Goal: Transaction & Acquisition: Purchase product/service

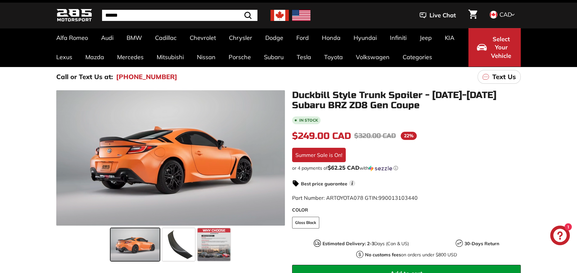
scroll to position [32, 0]
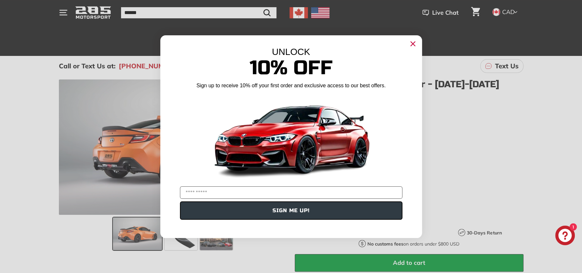
click at [408, 43] on circle "Close dialog" at bounding box center [412, 44] width 10 height 10
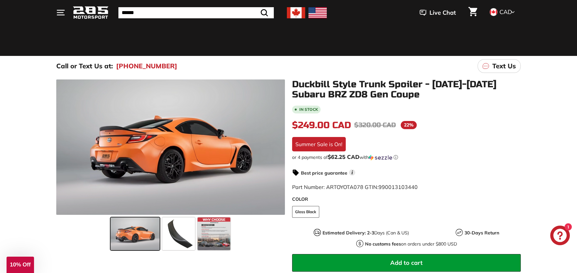
scroll to position [65, 0]
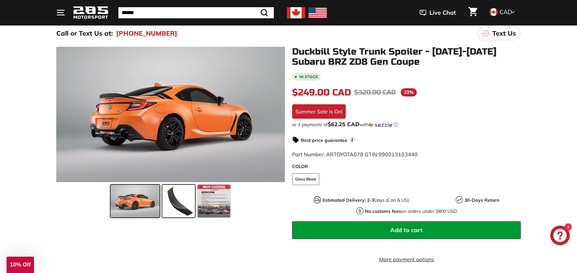
click at [172, 204] on span at bounding box center [178, 201] width 33 height 33
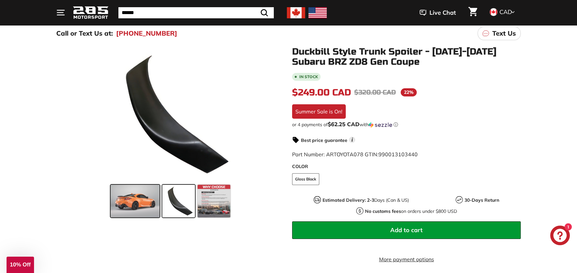
click at [136, 196] on span at bounding box center [135, 201] width 49 height 33
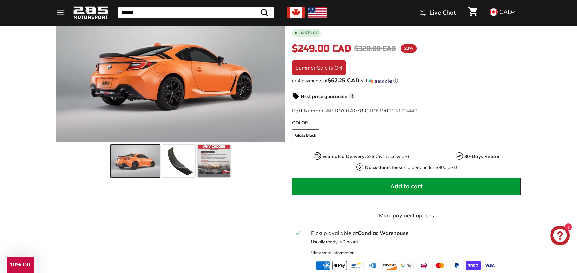
scroll to position [54, 0]
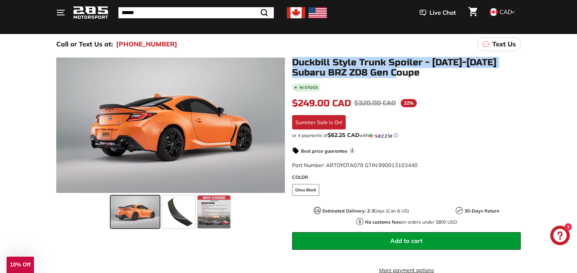
drag, startPoint x: 289, startPoint y: 61, endPoint x: 512, endPoint y: 71, distance: 223.2
click at [512, 71] on div "Duckbill Style Trunk Spoiler - [DATE]-[DATE] Subaru BRZ ZD8 Gen Coupe In stock …" at bounding box center [403, 191] width 236 height 267
copy h1 "Duckbill Style Trunk Spoiler - [DATE]-[DATE] Subaru BRZ ZD8 Gen Coupe"
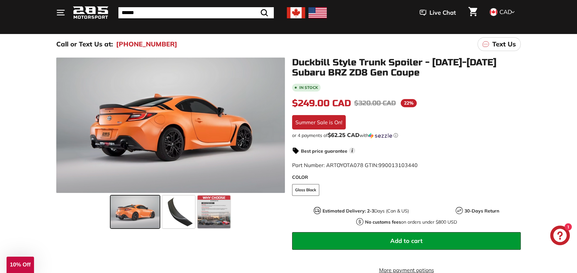
click at [466, 77] on div "Duckbill Style Trunk Spoiler - [DATE]-[DATE] Subaru BRZ ZD8 Gen Coupe In stock …" at bounding box center [403, 191] width 236 height 267
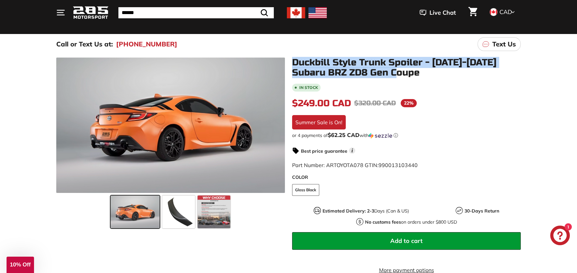
drag, startPoint x: 293, startPoint y: 59, endPoint x: 519, endPoint y: 70, distance: 226.2
click at [519, 70] on h1 "Duckbill Style Trunk Spoiler - [DATE]-[DATE] Subaru BRZ ZD8 Gen Coupe" at bounding box center [406, 68] width 229 height 20
copy h1 "Duckbill Style Trunk Spoiler - [DATE]-[DATE] Subaru BRZ ZD8 Gen Coupe"
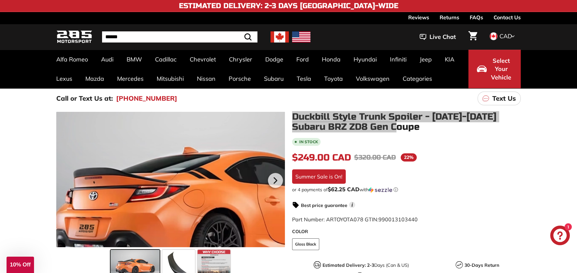
scroll to position [32, 0]
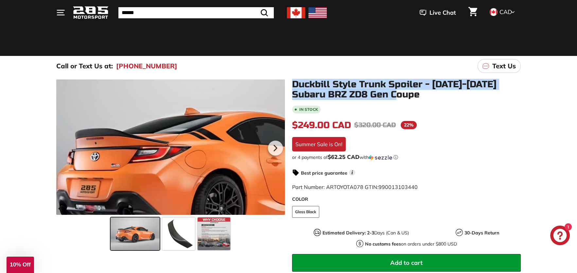
click at [124, 156] on div at bounding box center [170, 146] width 229 height 135
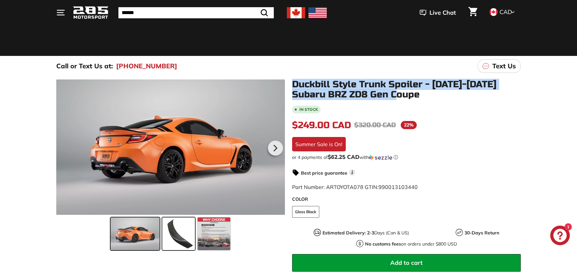
click at [182, 243] on span at bounding box center [178, 233] width 33 height 33
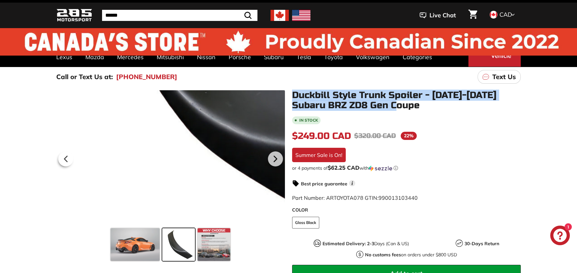
scroll to position [0, 0]
